Goal: Task Accomplishment & Management: Manage account settings

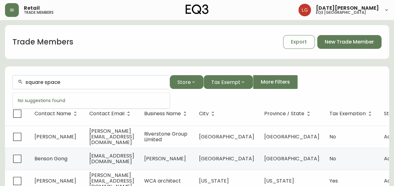
drag, startPoint x: 78, startPoint y: 85, endPoint x: -1, endPoint y: 94, distance: 79.6
click at [0, 94] on html "Retail trade members [DATE][PERSON_NAME] eq3 [GEOGRAPHIC_DATA] Trade Members Ex…" at bounding box center [197, 183] width 394 height 367
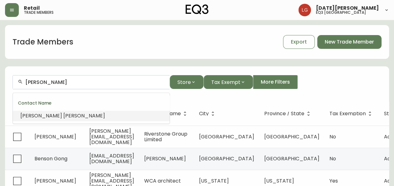
click at [62, 116] on span at bounding box center [62, 115] width 1 height 7
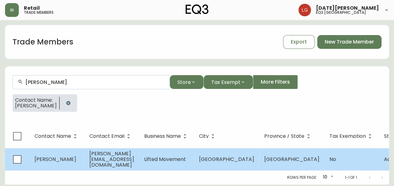
scroll to position [3, 0]
type input "[PERSON_NAME]"
click at [102, 152] on td "[PERSON_NAME][EMAIL_ADDRESS][DOMAIN_NAME]" at bounding box center [111, 159] width 55 height 22
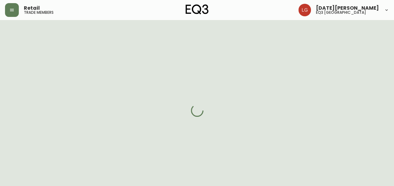
select select "BC"
select select "CA"
select select "CA_EN"
select select "Other"
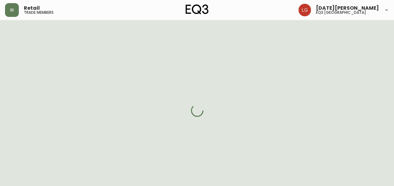
select select "false"
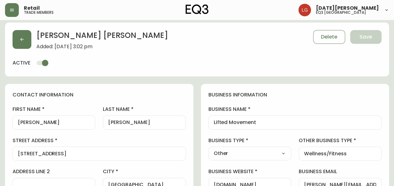
type input "EQ3 [GEOGRAPHIC_DATA]"
select select "cjw10z96p001r6gs00juufhhe"
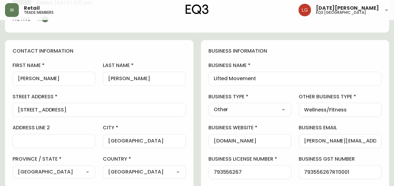
scroll to position [34, 0]
